Goal: Find specific page/section: Find specific page/section

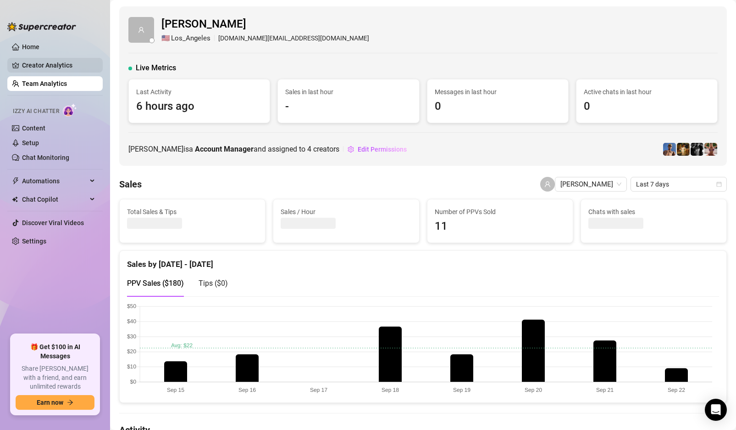
click at [47, 64] on link "Creator Analytics" at bounding box center [58, 65] width 73 height 15
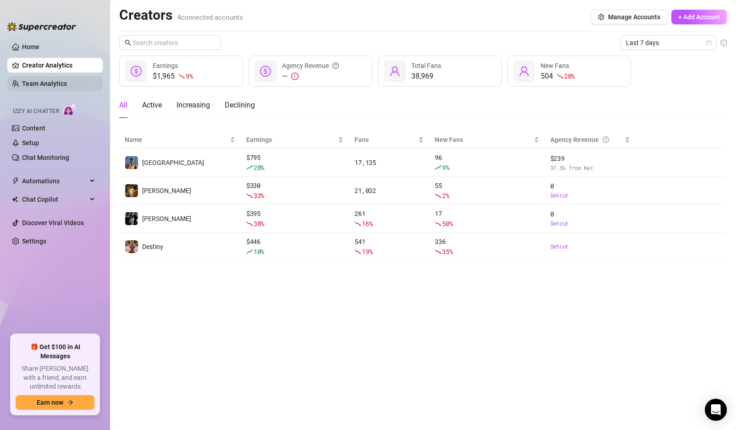
click at [51, 86] on link "Team Analytics" at bounding box center [44, 83] width 45 height 7
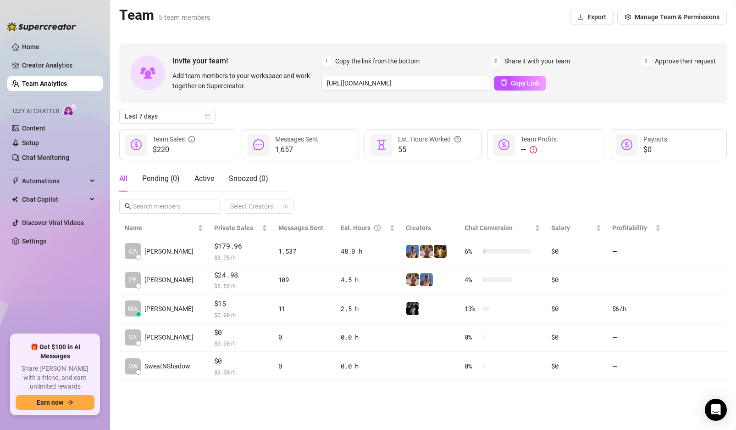
click at [350, 174] on div "All Pending ( 0 ) Active Snoozed ( 0 ) Select Creators" at bounding box center [423, 190] width 608 height 48
click at [52, 65] on link "Creator Analytics" at bounding box center [58, 65] width 73 height 15
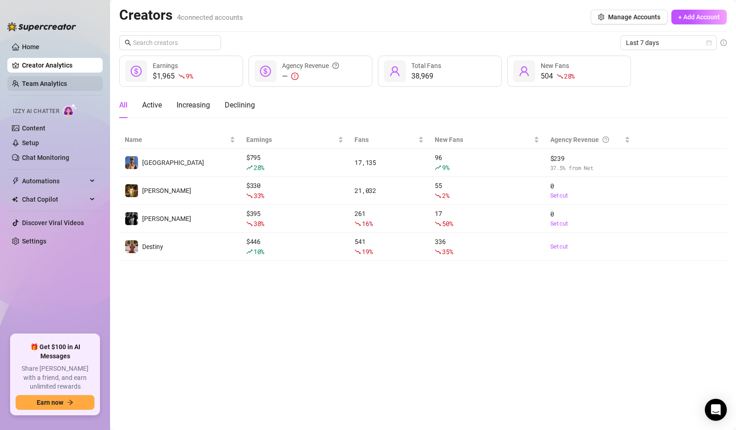
click at [52, 80] on link "Team Analytics" at bounding box center [44, 83] width 45 height 7
